Goal: Task Accomplishment & Management: Manage account settings

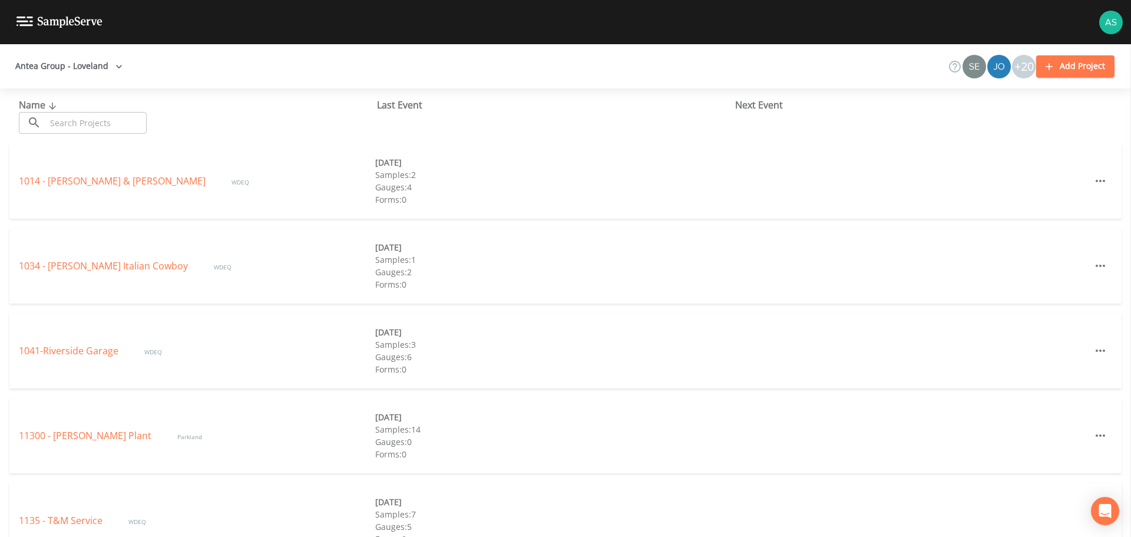
click at [84, 127] on input "text" at bounding box center [96, 123] width 101 height 22
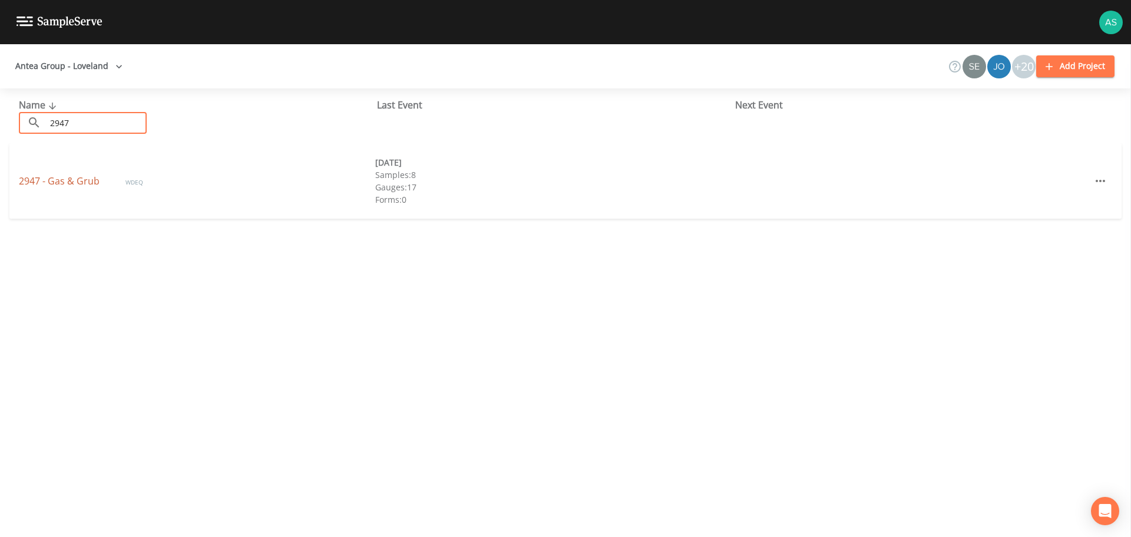
type input "2947"
click at [62, 181] on link "2947 - Gas & Grub" at bounding box center [60, 180] width 83 height 13
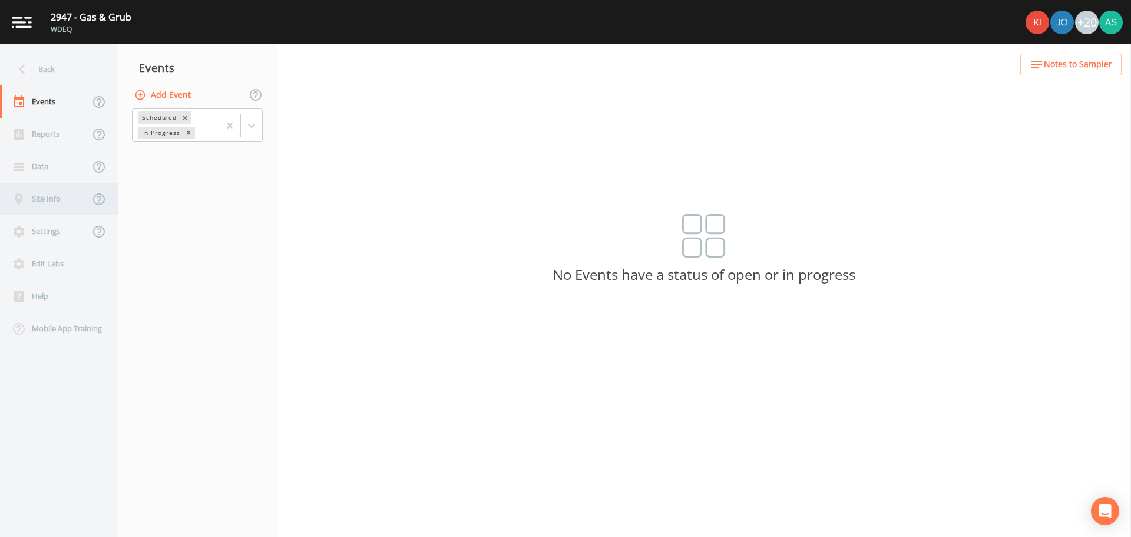
click at [51, 194] on div "Site Info" at bounding box center [45, 199] width 90 height 32
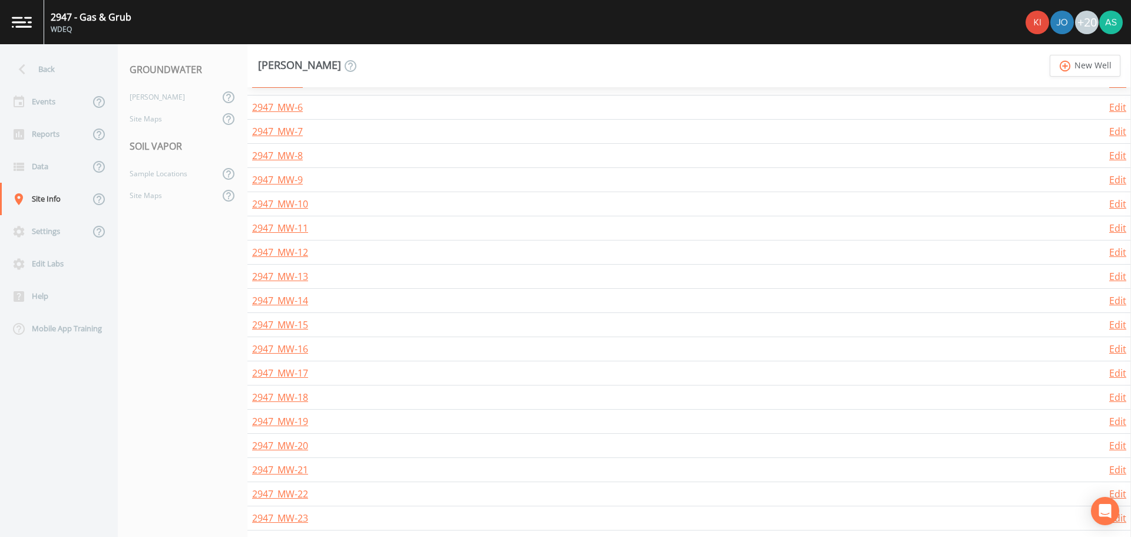
scroll to position [427, 0]
click at [302, 493] on link "2947_MW-22" at bounding box center [280, 490] width 56 height 13
select select "PVC"
select select "Pour on ground"
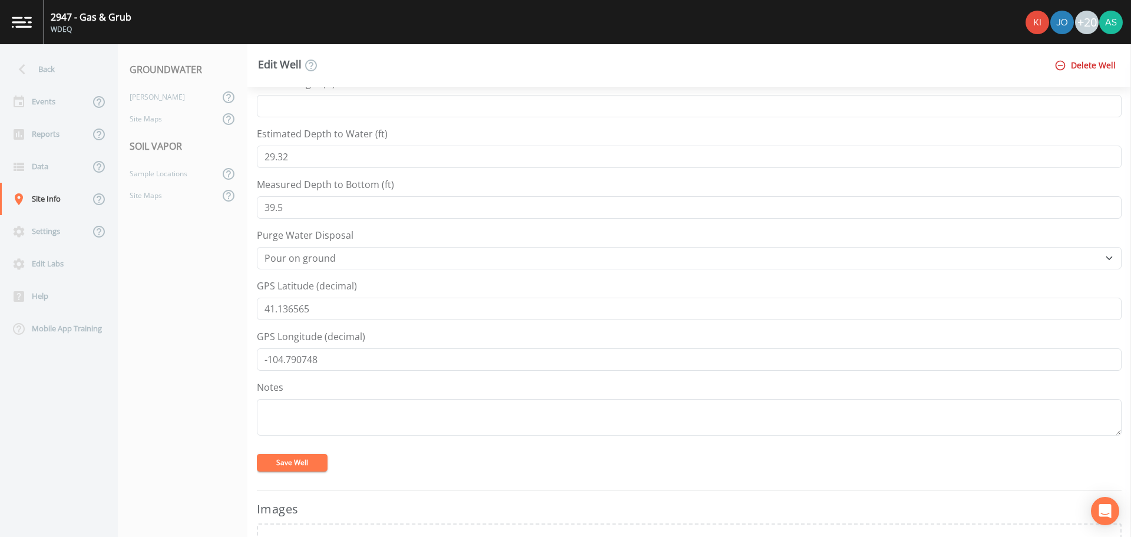
scroll to position [354, 0]
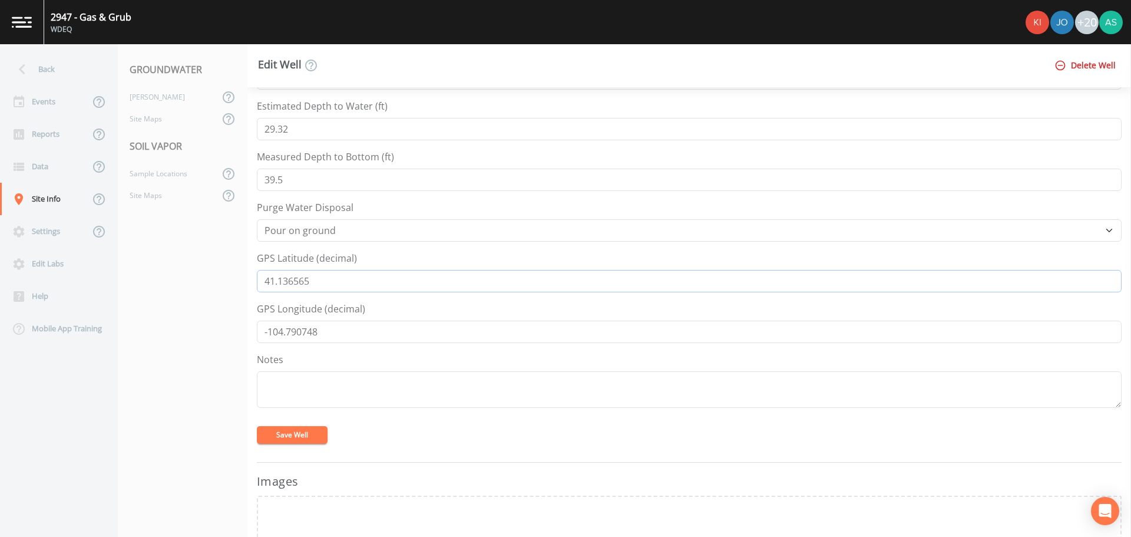
drag, startPoint x: 341, startPoint y: 282, endPoint x: 232, endPoint y: 271, distance: 110.2
click at [232, 271] on div "Back Events Reports Data Site Info Settings Edit Labs Help Mobile App Training …" at bounding box center [565, 290] width 1131 height 493
drag, startPoint x: 336, startPoint y: 329, endPoint x: 249, endPoint y: 326, distance: 87.2
click at [249, 326] on div "Well/Sample Name* 2947_MW-22 Description Regulator/Lab ID Top of Casing Elevati…" at bounding box center [689, 312] width 884 height 450
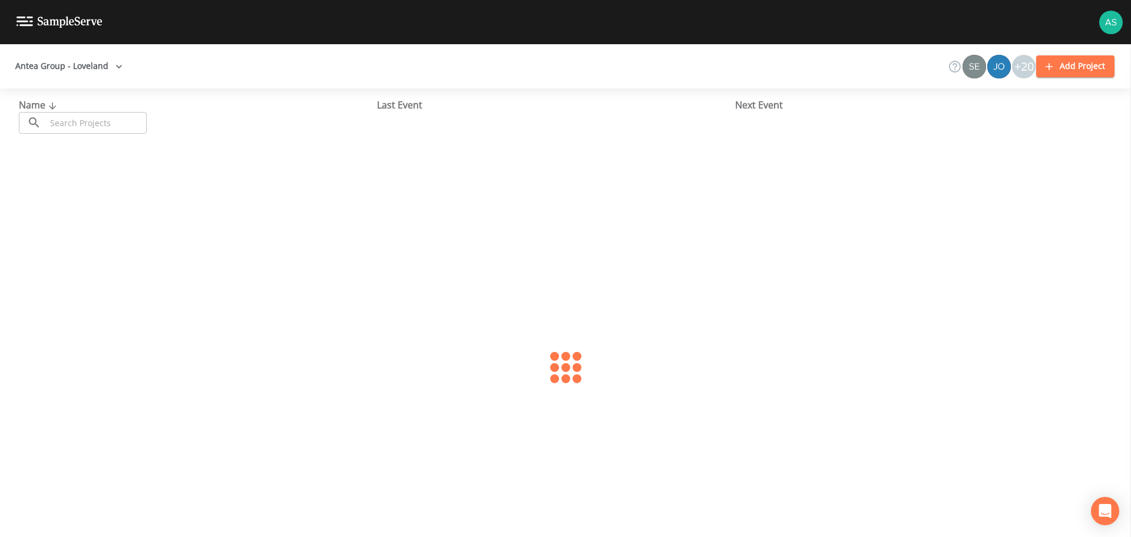
click at [65, 117] on input "text" at bounding box center [96, 123] width 101 height 22
type input "2947"
click at [72, 179] on link "2947 - Gas & Grub" at bounding box center [60, 180] width 83 height 13
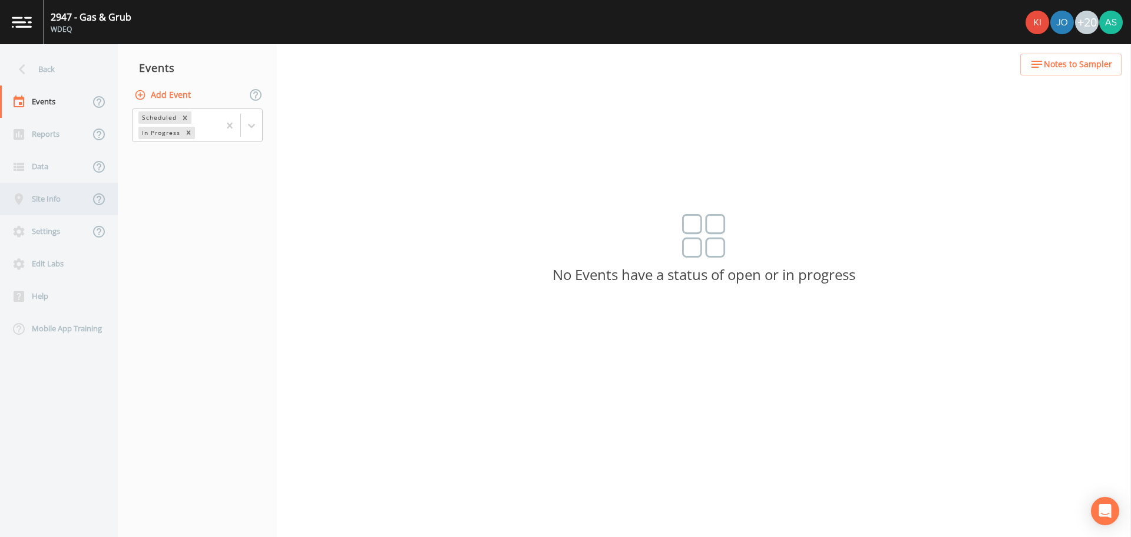
click at [39, 193] on div "Site Info" at bounding box center [45, 199] width 90 height 32
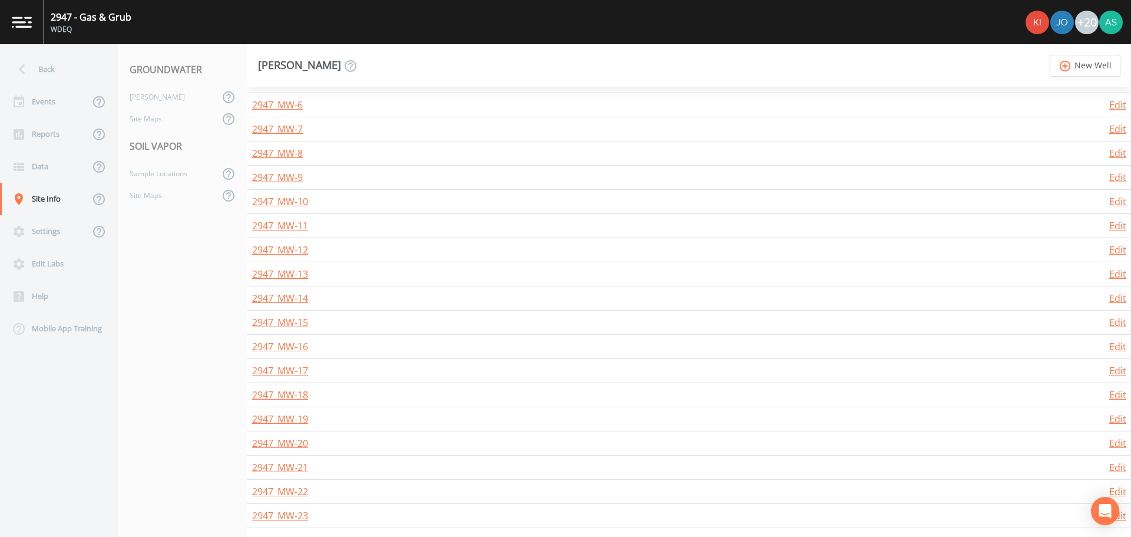
scroll to position [427, 0]
click at [298, 491] on link "2947_MW-22" at bounding box center [280, 490] width 56 height 13
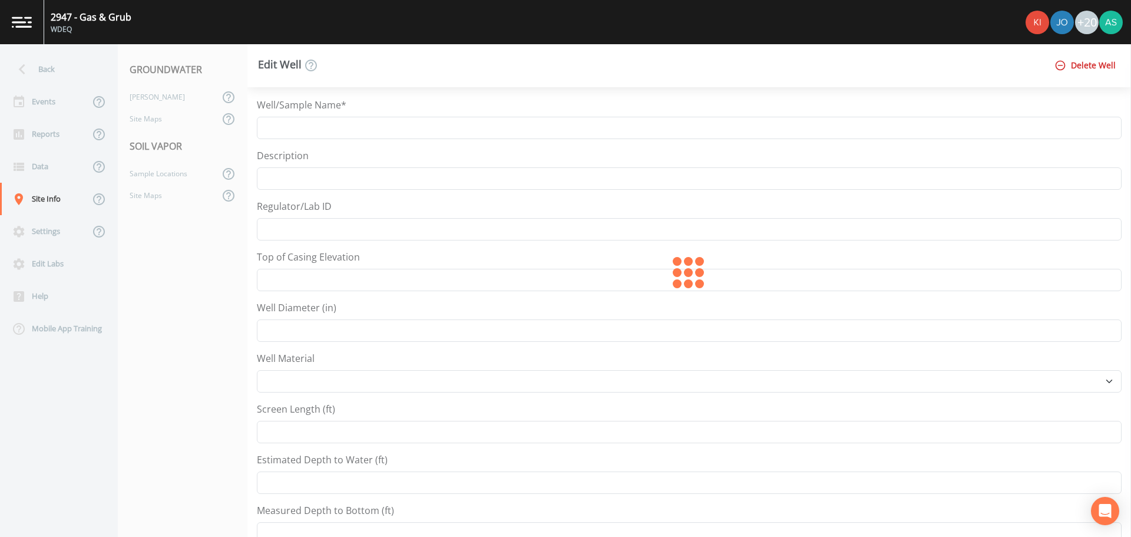
type input "2947_MW-22"
type input "6068.04"
type input "2"
select select "PVC"
type input "29.32"
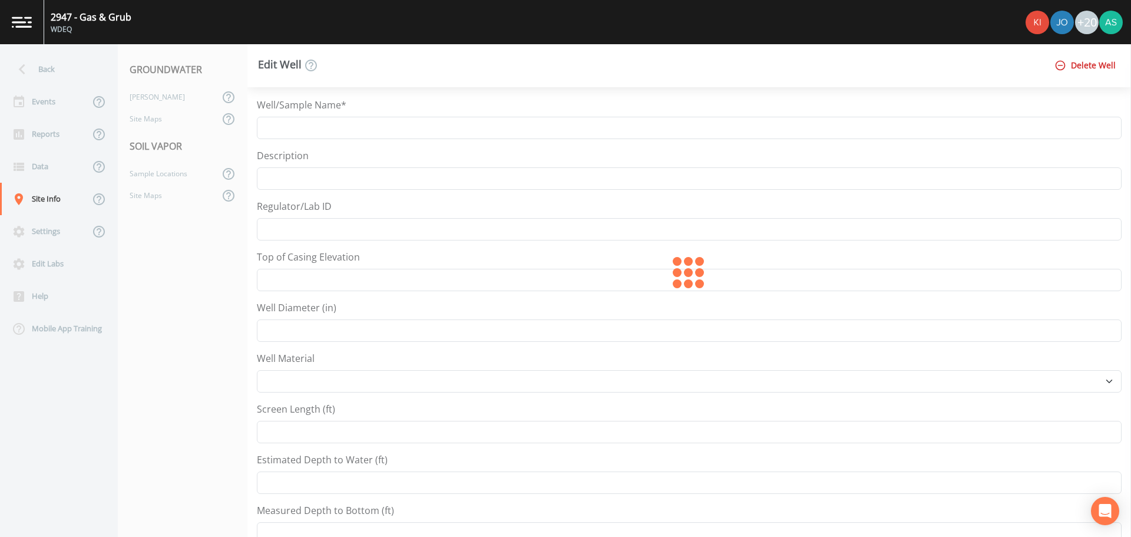
type input "39.5"
type input "41.136565"
type input "-104.790748"
select select "Pour on ground"
click at [162, 196] on div "Site Maps" at bounding box center [168, 195] width 101 height 22
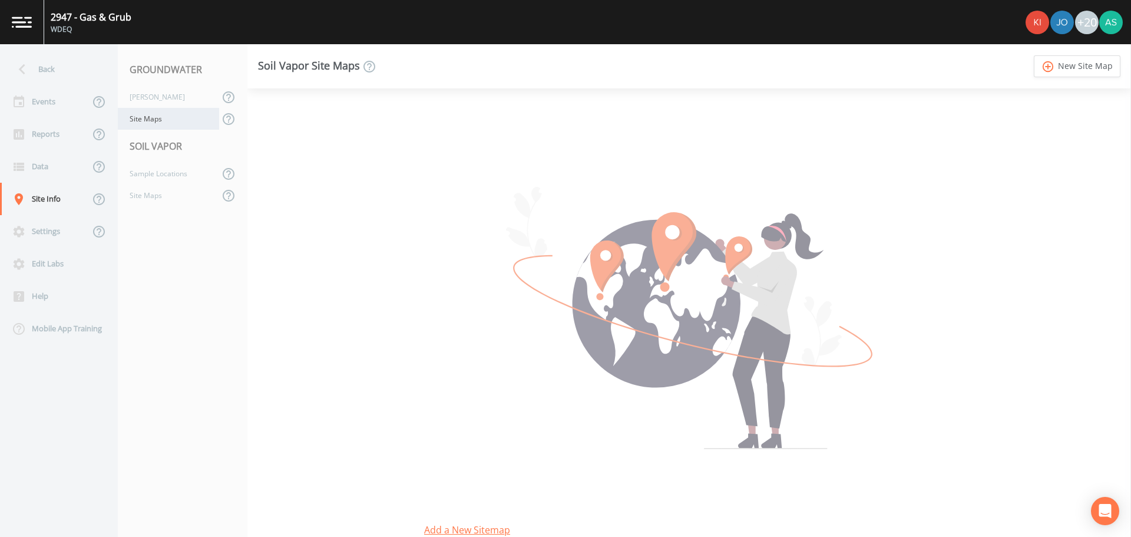
click at [177, 120] on div "Site Maps" at bounding box center [168, 119] width 101 height 22
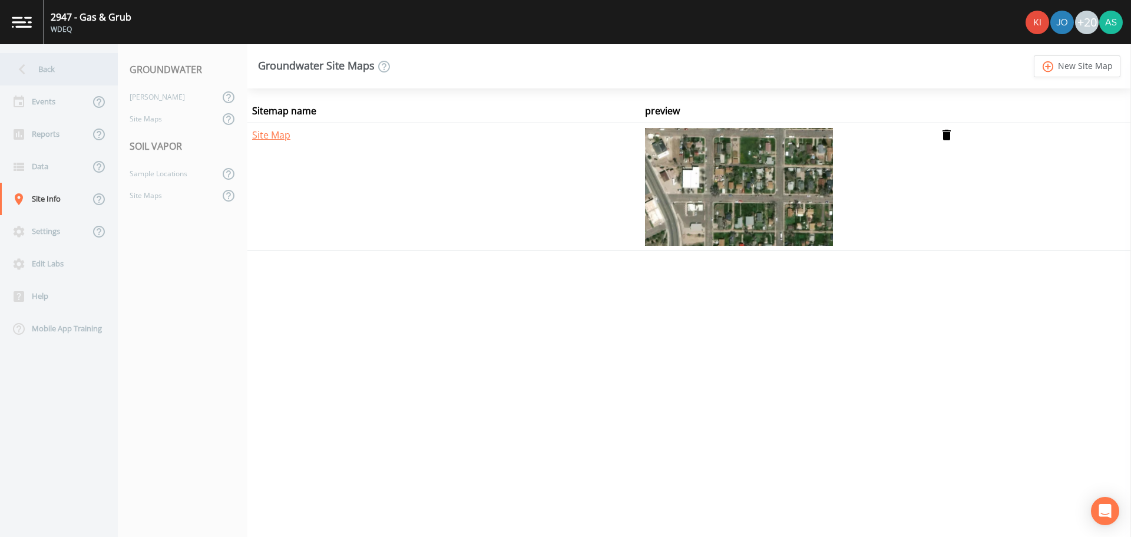
click at [58, 64] on div "Back" at bounding box center [53, 69] width 106 height 32
